Goal: Transaction & Acquisition: Subscribe to service/newsletter

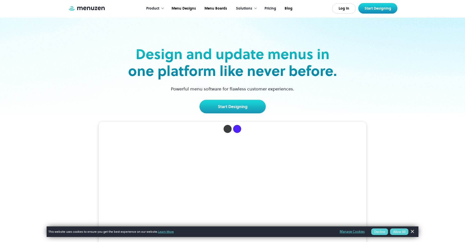
click at [266, 10] on link "Pricing" at bounding box center [270, 9] width 20 height 16
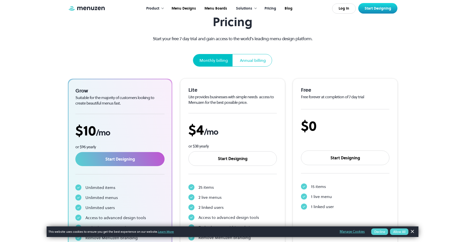
scroll to position [31, 0]
click at [253, 59] on div "Annual billing" at bounding box center [253, 60] width 26 height 6
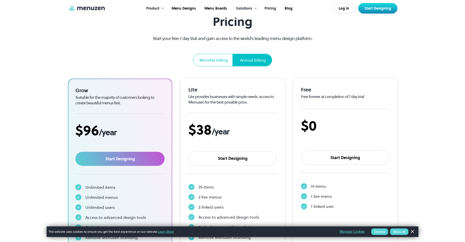
click at [217, 57] on div "Monthly billing" at bounding box center [213, 60] width 28 height 6
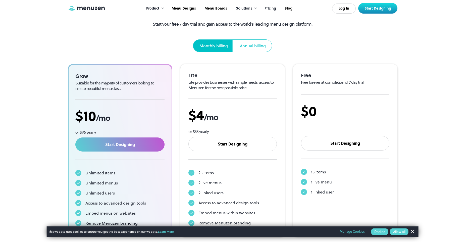
scroll to position [44, 0]
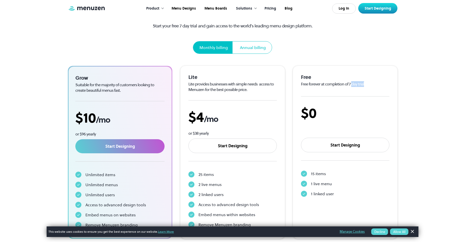
drag, startPoint x: 350, startPoint y: 87, endPoint x: 366, endPoint y: 87, distance: 16.1
click at [365, 87] on div "Free Free forever at completion of 7 day trial $0 Start Designing 15 items 1 li…" at bounding box center [345, 136] width 88 height 125
click at [367, 87] on div "Free Free forever at completion of 7 day trial $0 Start Designing 15 items 1 li…" at bounding box center [345, 136] width 88 height 125
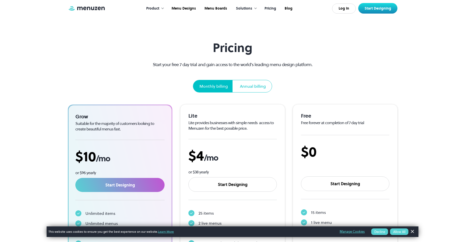
scroll to position [0, 0]
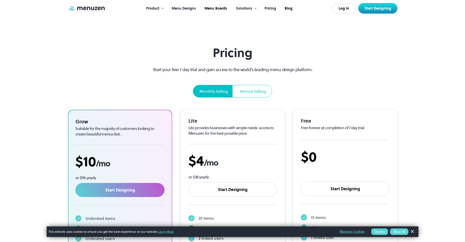
click at [184, 10] on link "Menu Designs" at bounding box center [183, 9] width 33 height 16
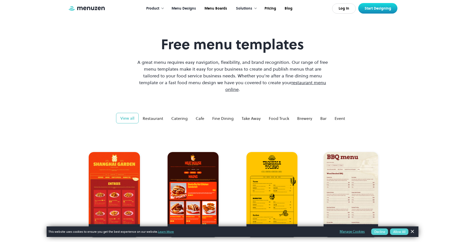
scroll to position [12, 0]
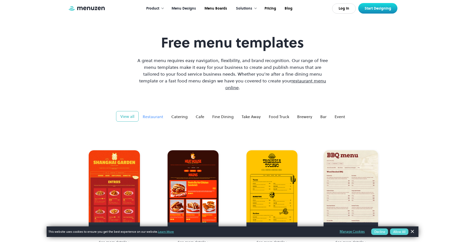
click at [154, 113] on div "Restaurant" at bounding box center [153, 116] width 21 height 6
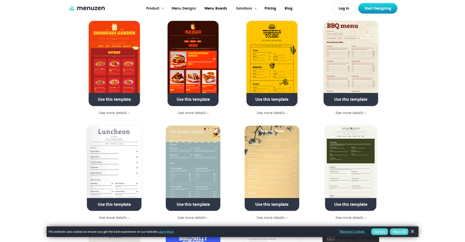
scroll to position [148, 0]
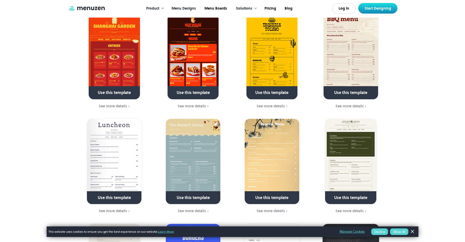
click at [397, 231] on button "Allow All" at bounding box center [399, 231] width 18 height 7
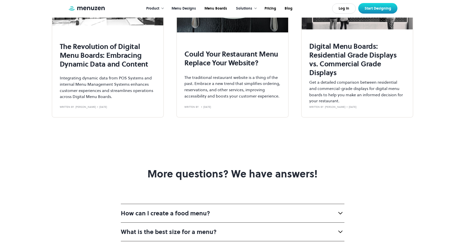
scroll to position [1747, 0]
